Goal: Task Accomplishment & Management: Complete application form

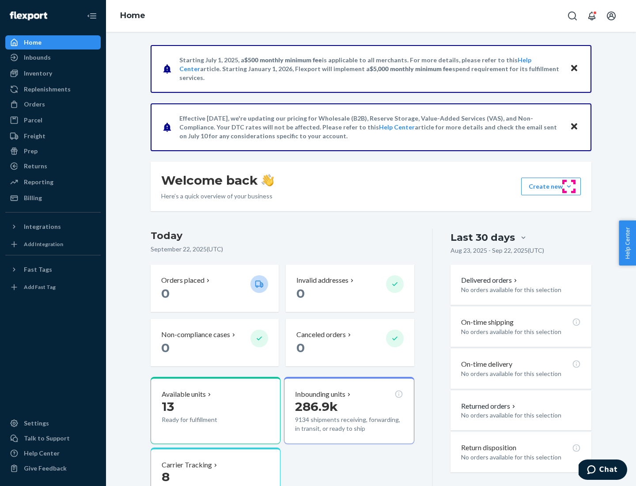
click at [569, 186] on button "Create new Create new inbound Create new order Create new product" at bounding box center [551, 187] width 60 height 18
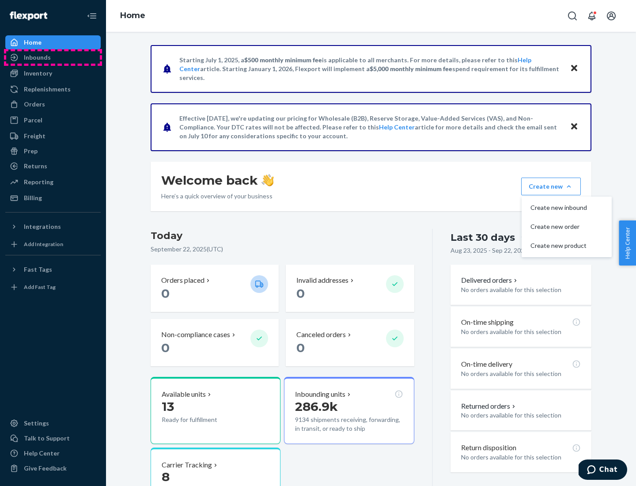
click at [53, 57] on div "Inbounds" at bounding box center [53, 57] width 94 height 12
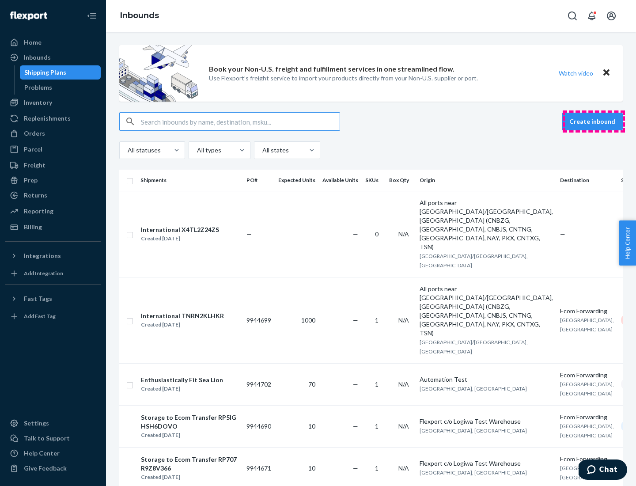
click at [594, 122] on button "Create inbound" at bounding box center [592, 122] width 61 height 18
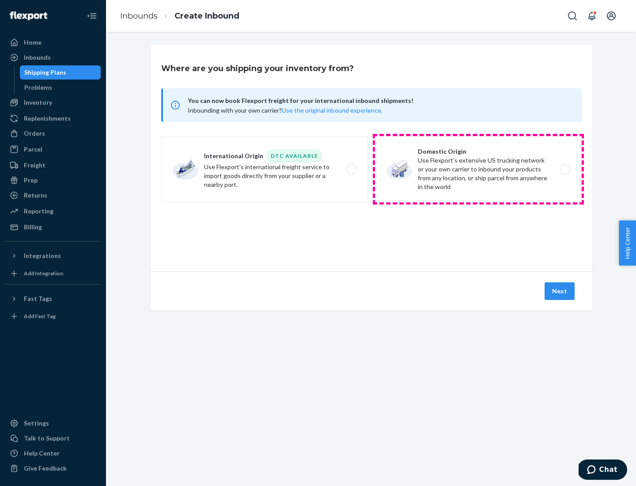
click at [479, 169] on label "Domestic Origin Use Flexport’s extensive US trucking network or your own carrie…" at bounding box center [478, 169] width 207 height 66
click at [565, 169] on input "Domestic Origin Use Flexport’s extensive US trucking network or your own carrie…" at bounding box center [568, 170] width 6 height 6
radio input "true"
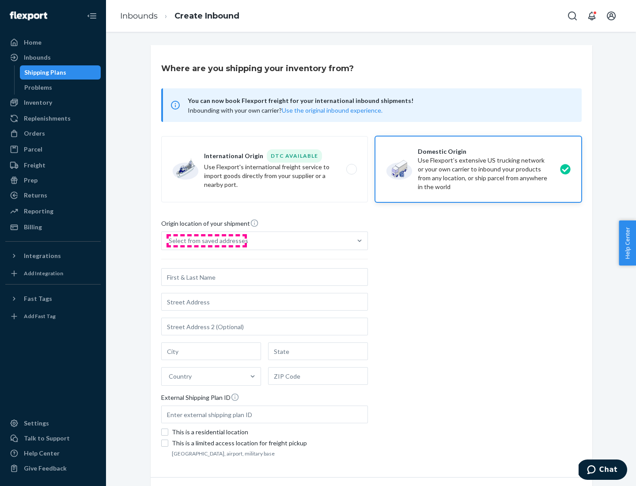
click at [206, 241] on div "Select from saved addresses" at bounding box center [209, 240] width 80 height 9
click at [170, 241] on input "Select from saved addresses" at bounding box center [169, 240] width 1 height 9
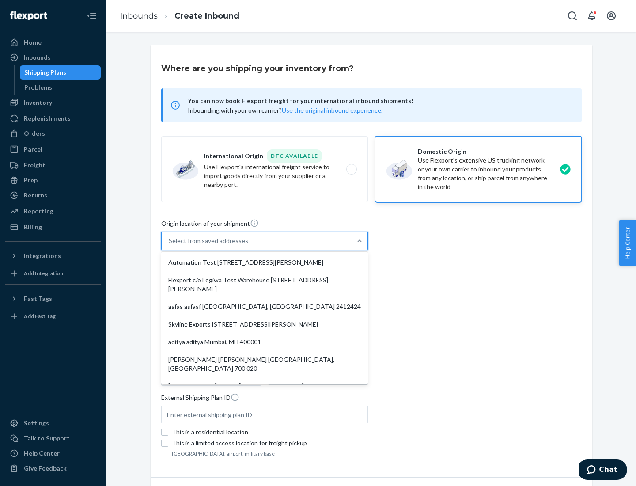
scroll to position [4, 0]
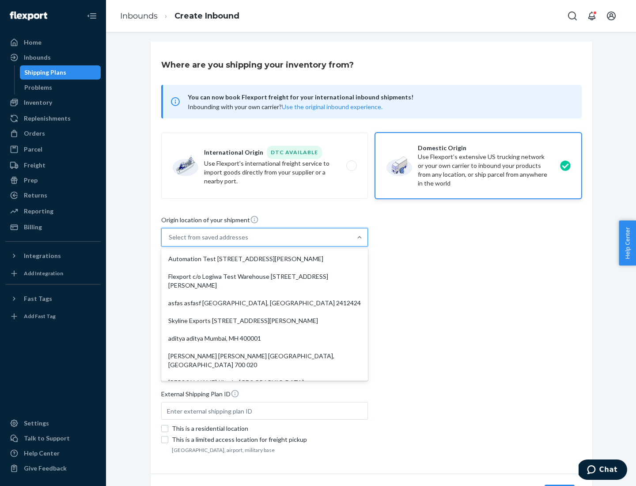
click at [265, 259] on div "Automation Test [STREET_ADDRESS][PERSON_NAME]" at bounding box center [264, 259] width 203 height 18
click at [170, 242] on input "option Automation Test [STREET_ADDRESS][PERSON_NAME]. 9 results available. Use …" at bounding box center [169, 237] width 1 height 9
type input "Automation Test"
type input "9th Floor"
type input "[GEOGRAPHIC_DATA]"
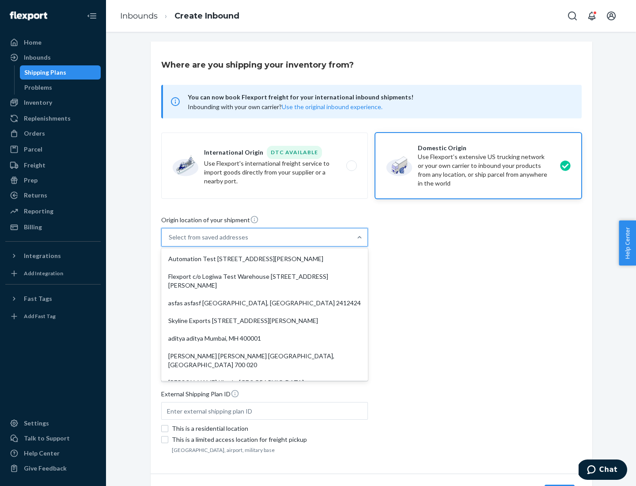
type input "CA"
type input "94104"
type input "[STREET_ADDRESS][PERSON_NAME]"
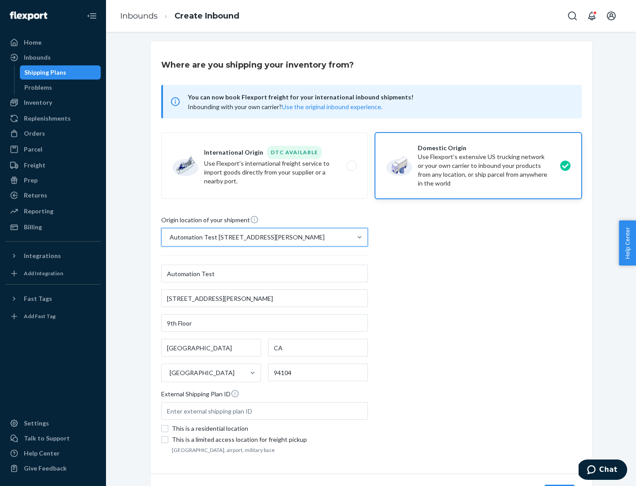
scroll to position [52, 0]
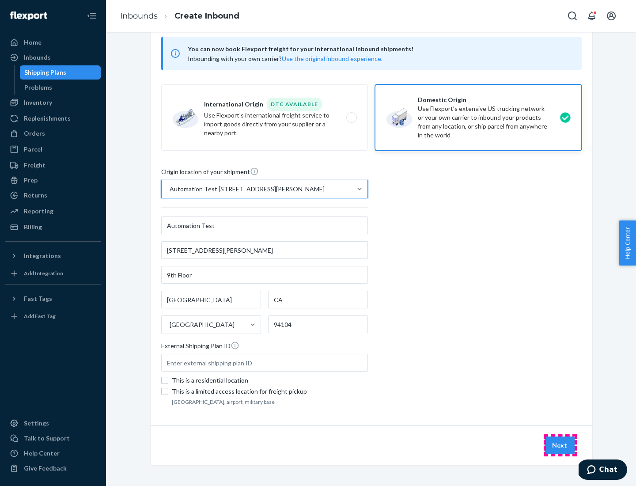
click at [560, 445] on button "Next" at bounding box center [560, 446] width 30 height 18
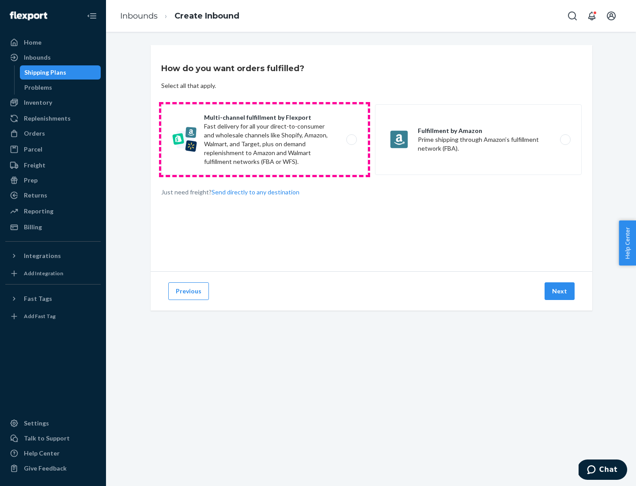
click at [265, 140] on label "Multi-channel fulfillment by Flexport Fast delivery for all your direct-to-cons…" at bounding box center [264, 139] width 207 height 71
click at [351, 140] on input "Multi-channel fulfillment by Flexport Fast delivery for all your direct-to-cons…" at bounding box center [354, 140] width 6 height 6
radio input "true"
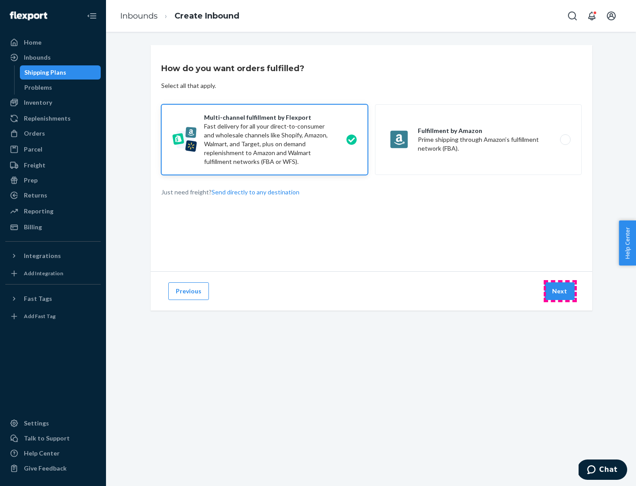
click at [560, 291] on button "Next" at bounding box center [560, 291] width 30 height 18
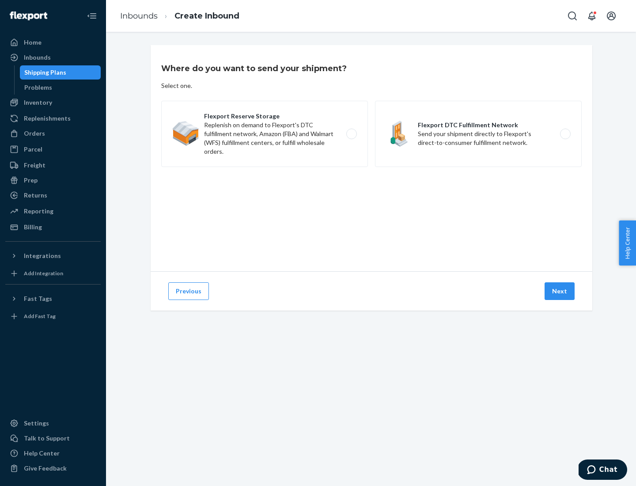
click at [479, 134] on label "Flexport DTC Fulfillment Network Send your shipment directly to Flexport's dire…" at bounding box center [478, 134] width 207 height 66
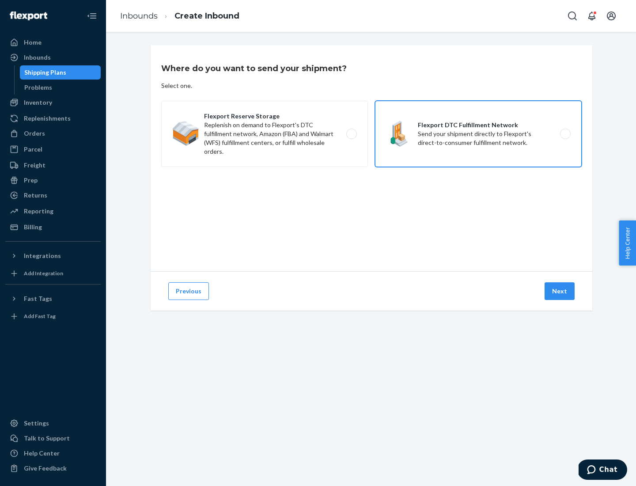
click at [565, 134] on input "Flexport DTC Fulfillment Network Send your shipment directly to Flexport's dire…" at bounding box center [568, 134] width 6 height 6
radio input "true"
click at [560, 291] on button "Next" at bounding box center [560, 291] width 30 height 18
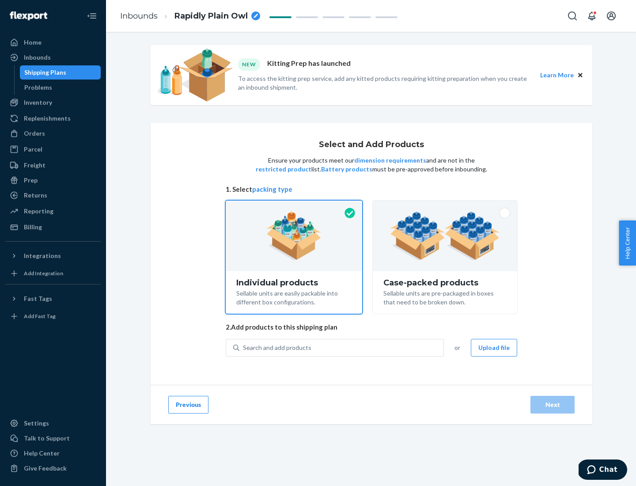
click at [445, 236] on img at bounding box center [445, 236] width 110 height 49
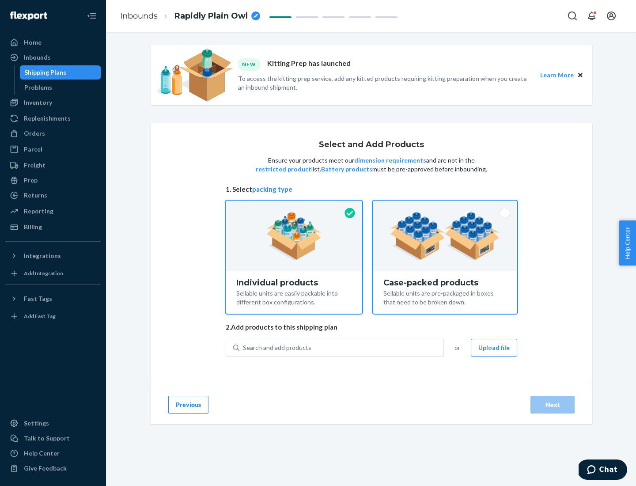
click at [445, 206] on input "Case-packed products Sellable units are pre-packaged in boxes that need to be b…" at bounding box center [445, 204] width 6 height 6
radio input "true"
radio input "false"
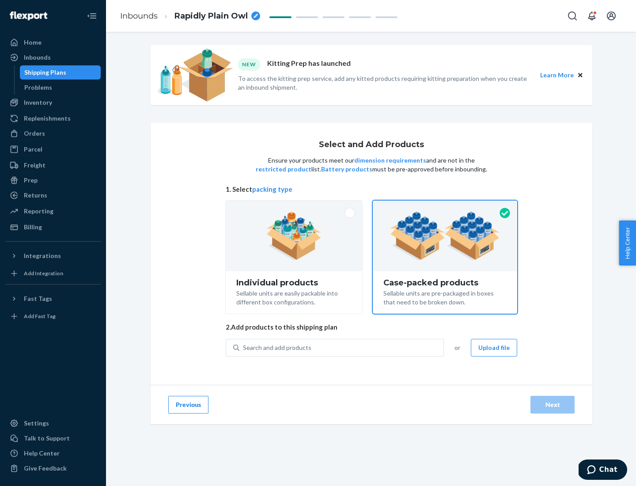
click at [342, 347] on div "Search and add products" at bounding box center [341, 348] width 204 height 16
click at [244, 347] on input "Search and add products" at bounding box center [243, 347] width 1 height 9
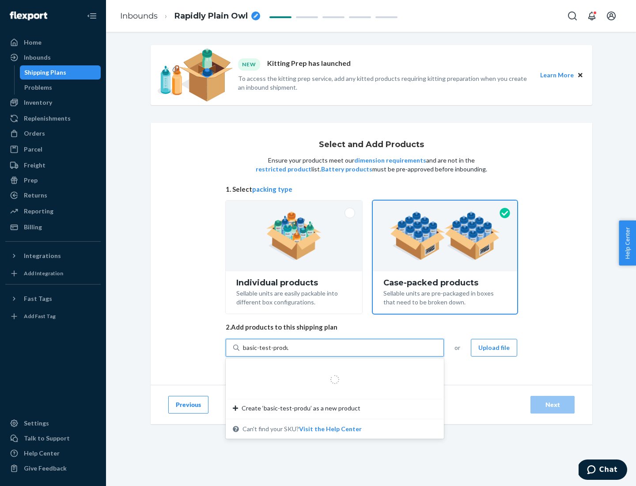
type input "basic-test-product-1"
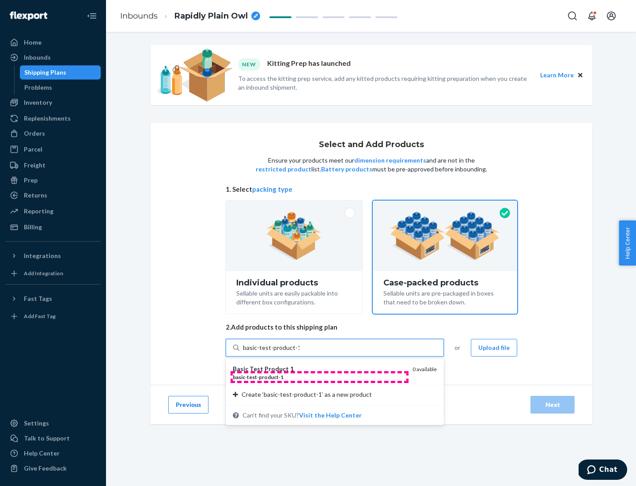
click at [319, 377] on div "basic - test - product - 1" at bounding box center [319, 377] width 173 height 8
click at [300, 352] on input "basic-test-product-1" at bounding box center [271, 347] width 57 height 9
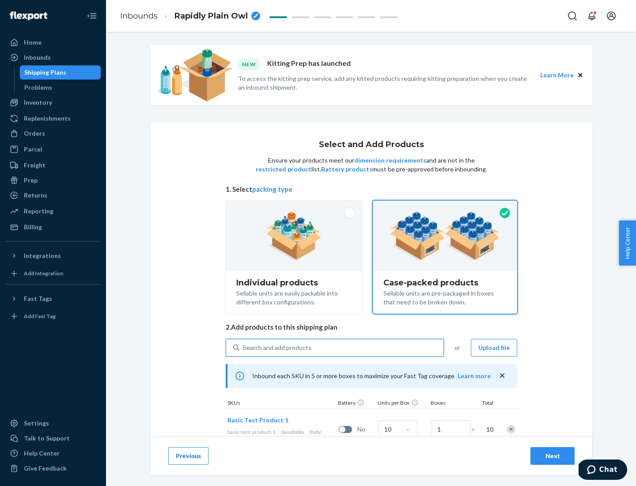
scroll to position [32, 0]
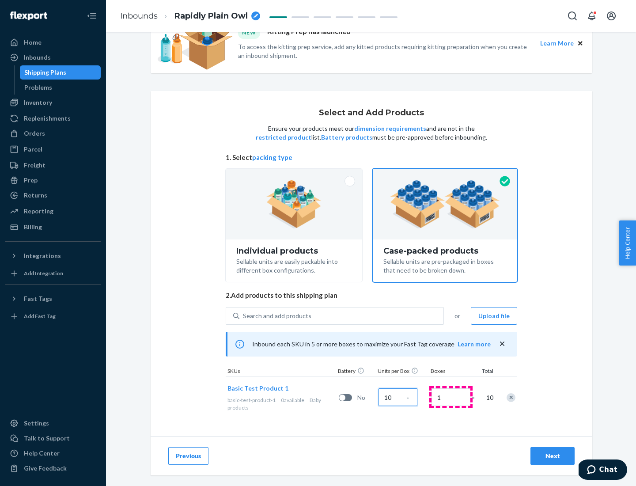
type input "10"
type input "7"
click at [553, 456] on div "Next" at bounding box center [552, 456] width 29 height 9
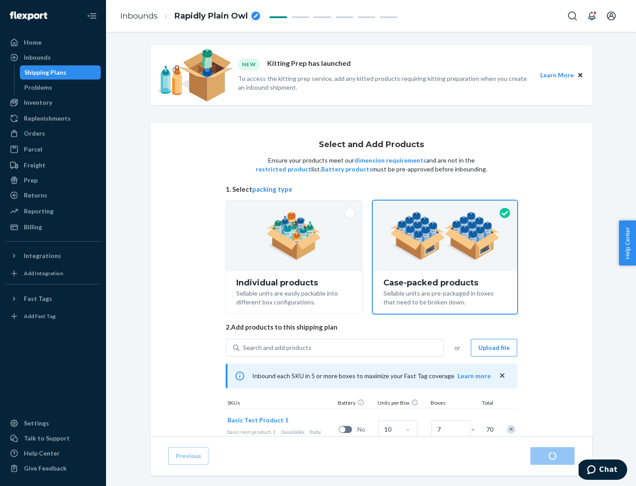
radio input "true"
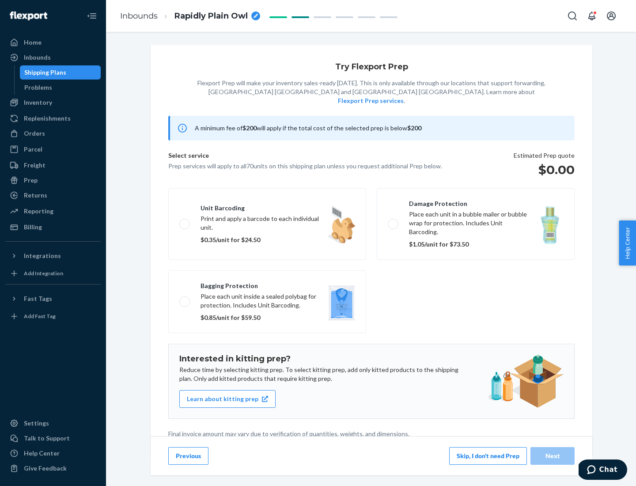
scroll to position [2, 0]
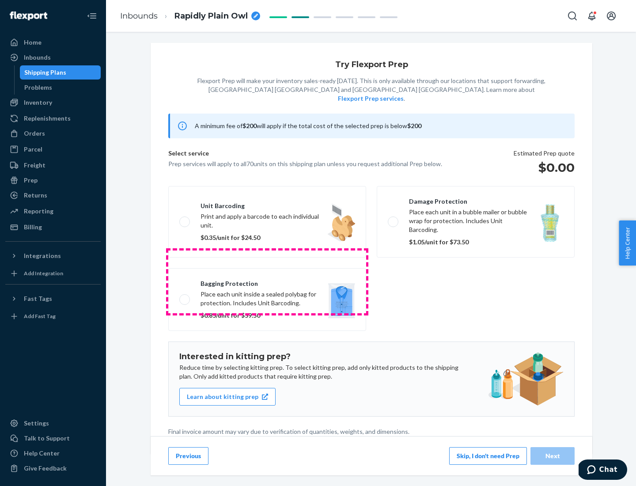
click at [267, 281] on label "Bagging protection Place each unit inside a sealed polybag for protection. Incl…" at bounding box center [267, 299] width 198 height 63
click at [185, 297] on input "Bagging protection Place each unit inside a sealed polybag for protection. Incl…" at bounding box center [182, 300] width 6 height 6
checkbox input "true"
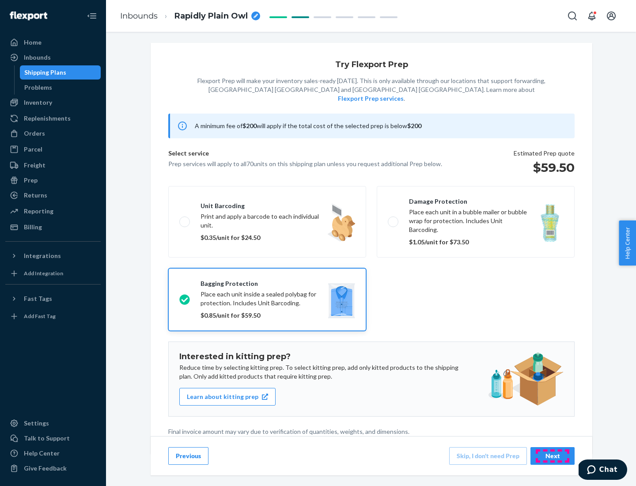
click at [553, 456] on div "Next" at bounding box center [552, 456] width 29 height 9
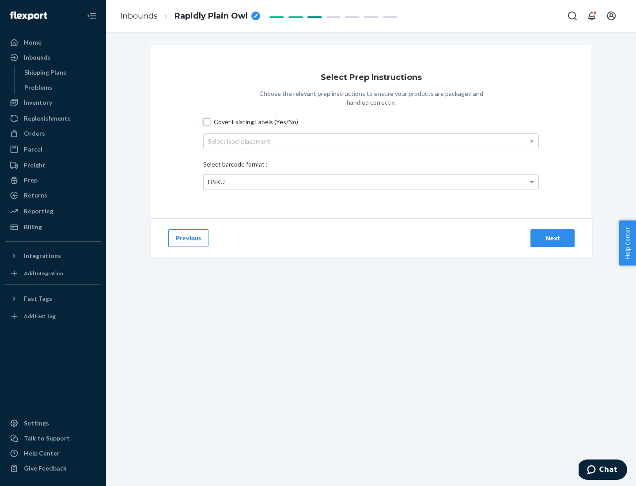
click at [207, 122] on input "Cover Existing Labels (Yes/No)" at bounding box center [206, 121] width 7 height 7
checkbox input "true"
click at [371, 141] on div "Select label placement" at bounding box center [371, 141] width 335 height 15
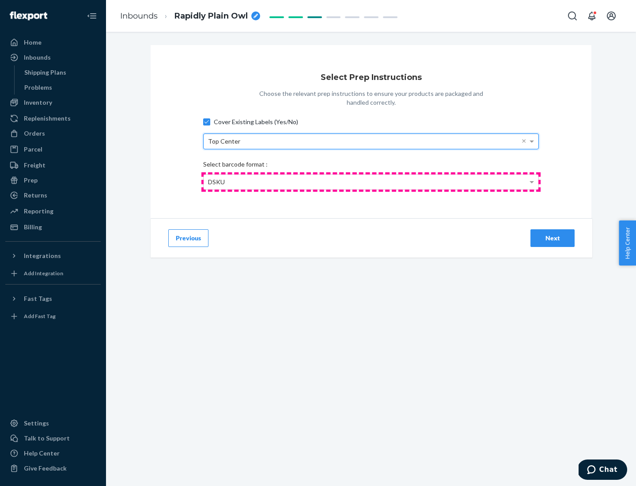
click at [371, 182] on div "DSKU" at bounding box center [371, 182] width 335 height 15
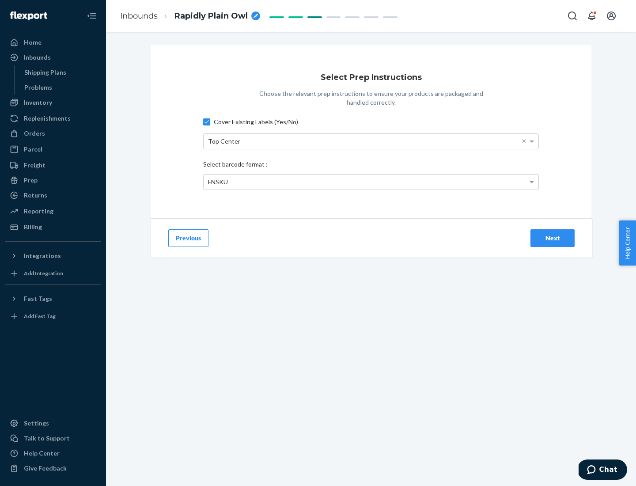
click at [553, 238] on div "Next" at bounding box center [552, 238] width 29 height 9
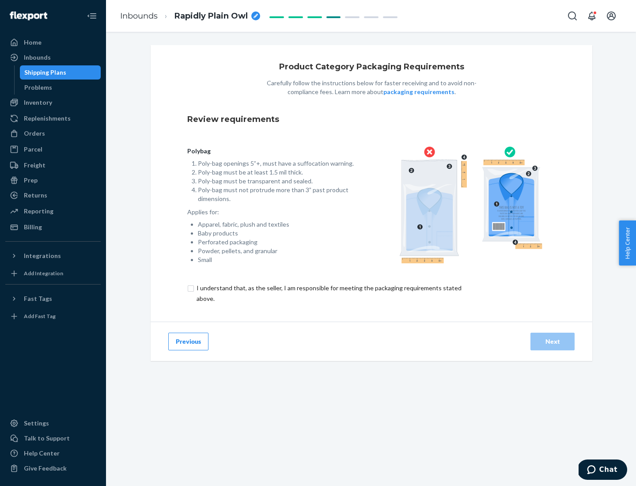
click at [328, 293] on input "checkbox" at bounding box center [334, 293] width 294 height 21
checkbox input "true"
click at [553, 341] on div "Next" at bounding box center [552, 341] width 29 height 9
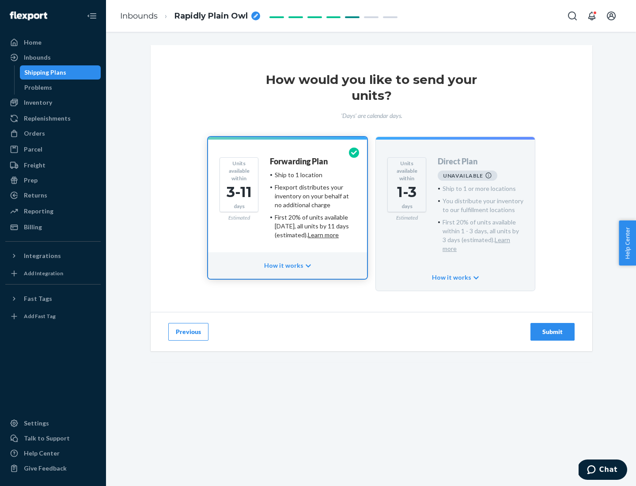
click at [300, 161] on h4 "Forwarding Plan" at bounding box center [299, 161] width 58 height 9
click at [553, 327] on div "Submit" at bounding box center [552, 331] width 29 height 9
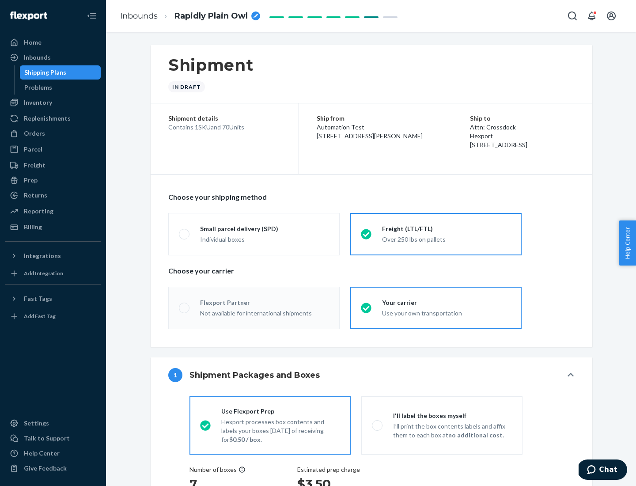
radio input "true"
radio input "false"
radio input "true"
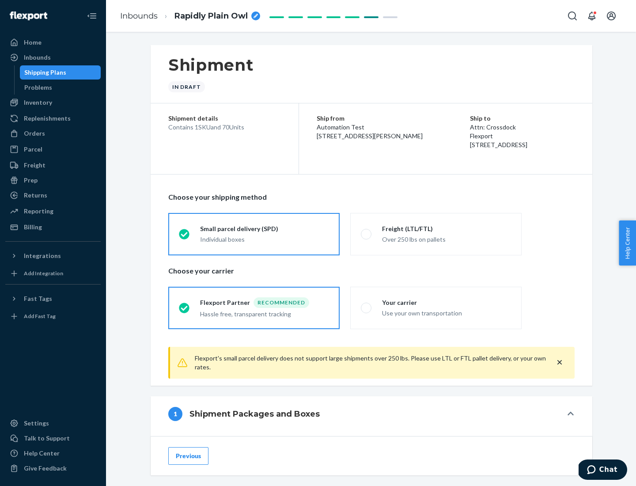
click at [265, 238] on div "Individual boxes" at bounding box center [264, 239] width 129 height 9
click at [185, 237] on input "Small parcel delivery (SPD) Individual boxes" at bounding box center [182, 234] width 6 height 6
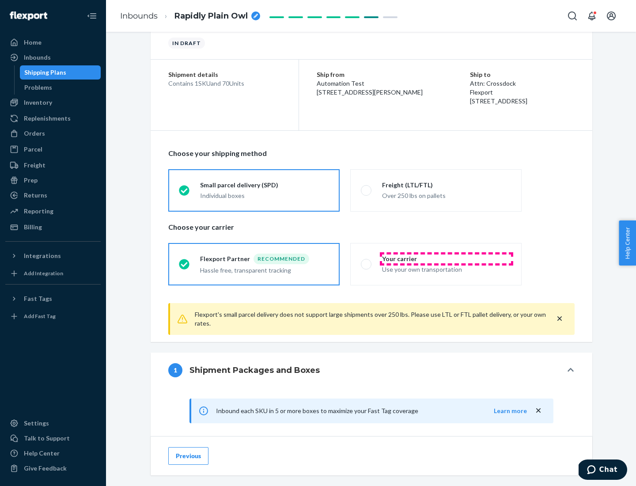
click at [447, 259] on div "Your carrier" at bounding box center [446, 259] width 129 height 9
click at [367, 261] on input "Your carrier Use your own transportation" at bounding box center [364, 264] width 6 height 6
radio input "true"
radio input "false"
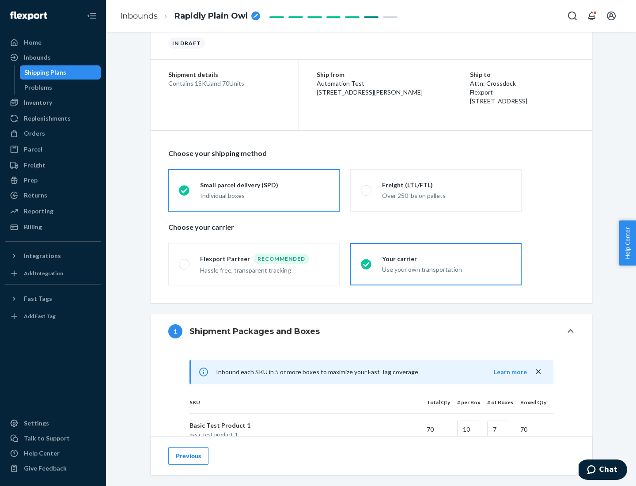
scroll to position [214, 0]
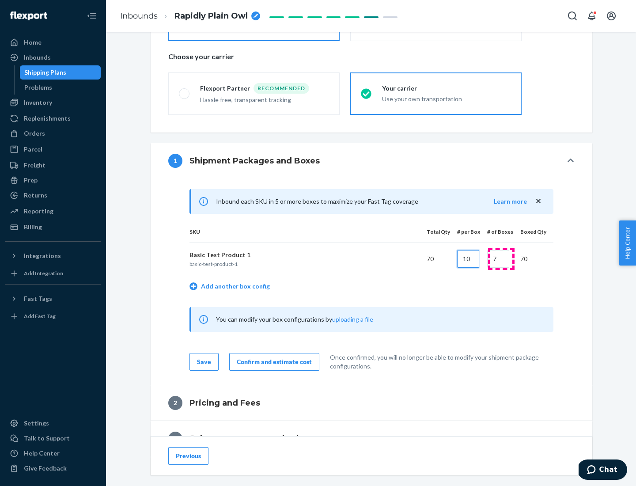
type input "10"
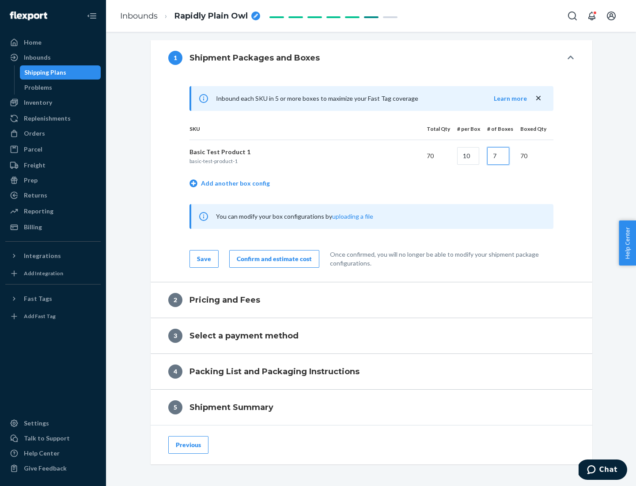
type input "7"
click at [273, 259] on div "Confirm and estimate cost" at bounding box center [274, 259] width 75 height 9
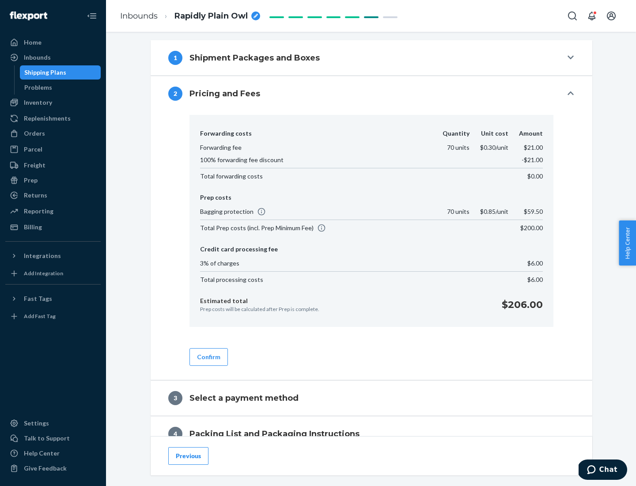
scroll to position [359, 0]
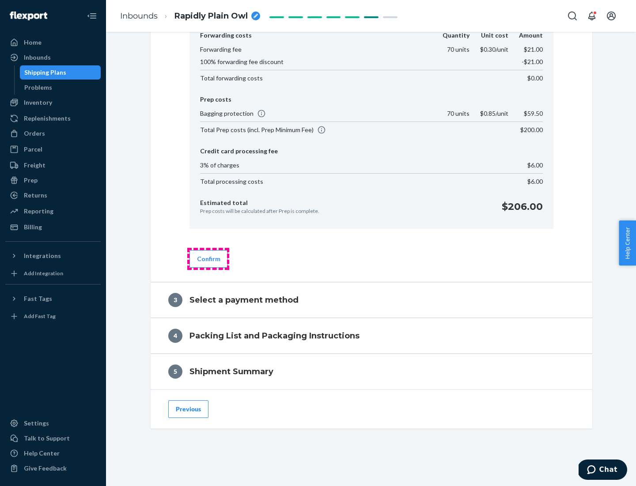
click at [208, 259] on button "Confirm" at bounding box center [209, 259] width 38 height 18
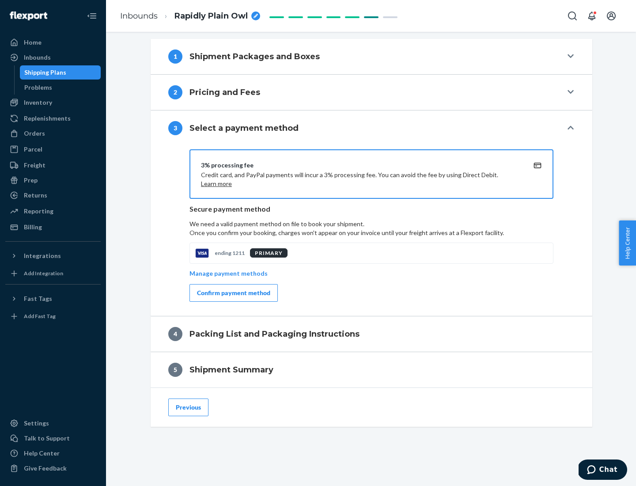
scroll to position [319, 0]
click at [233, 293] on div "Confirm payment method" at bounding box center [233, 293] width 73 height 9
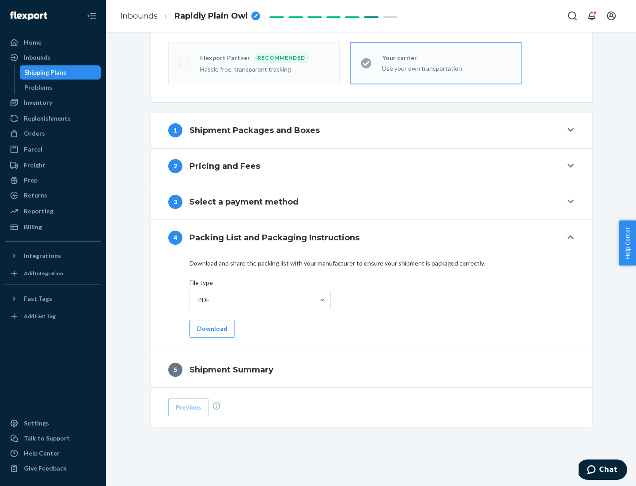
scroll to position [245, 0]
click at [211, 328] on button "Download" at bounding box center [213, 329] width 46 height 18
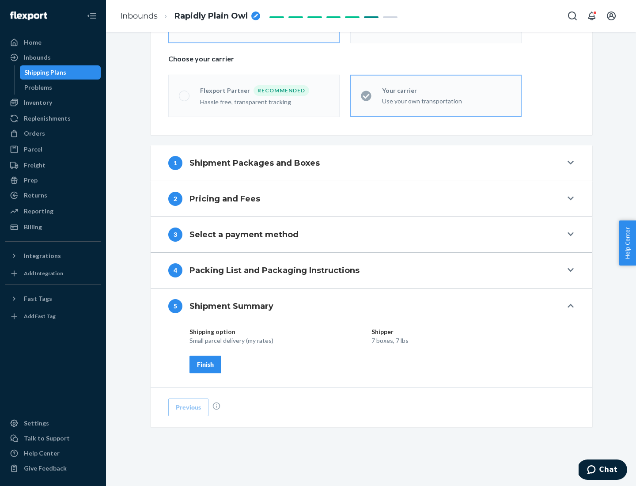
scroll to position [212, 0]
